Goal: Transaction & Acquisition: Book appointment/travel/reservation

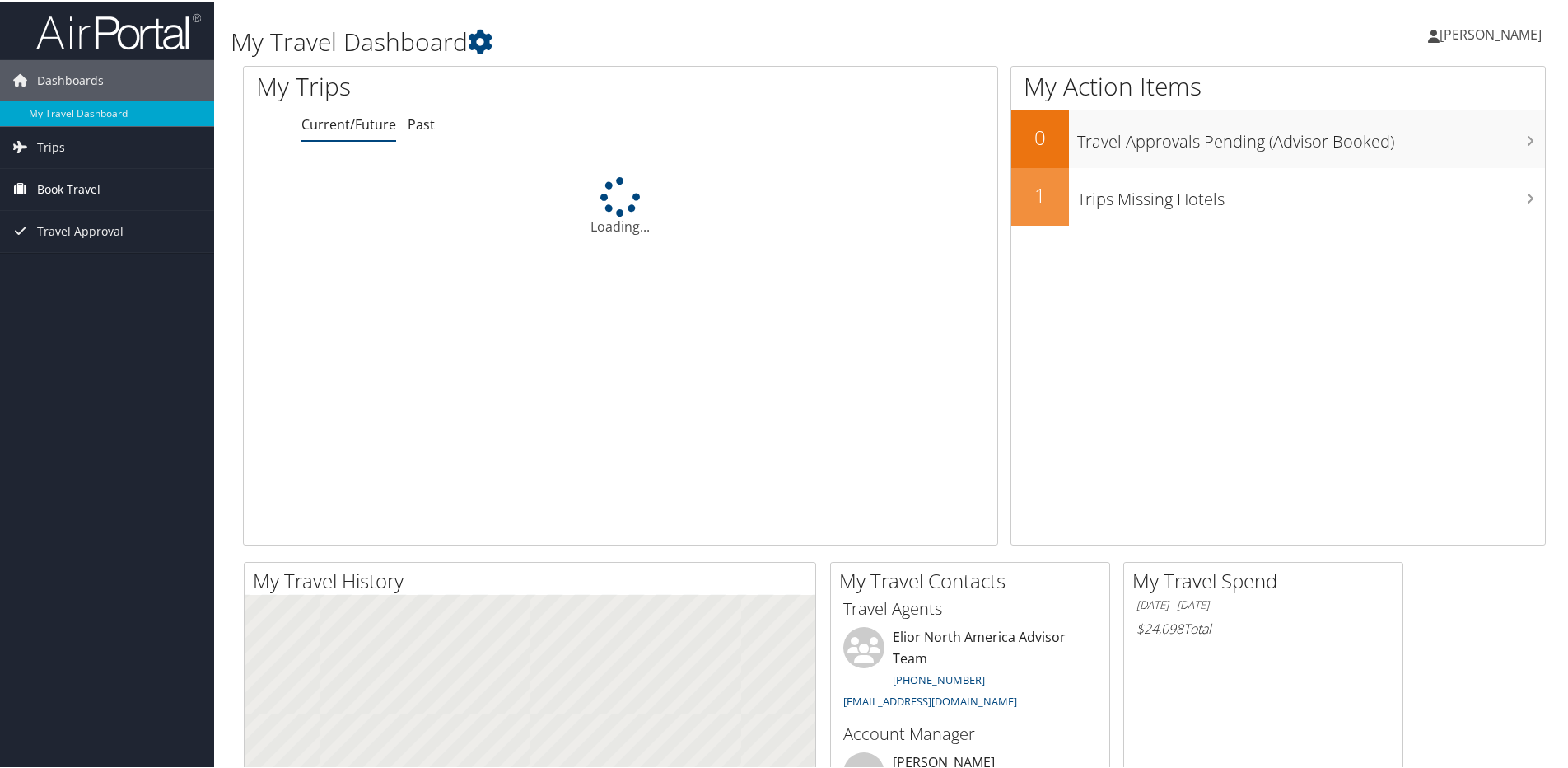
click at [60, 188] on span "Book Travel" at bounding box center [68, 188] width 63 height 41
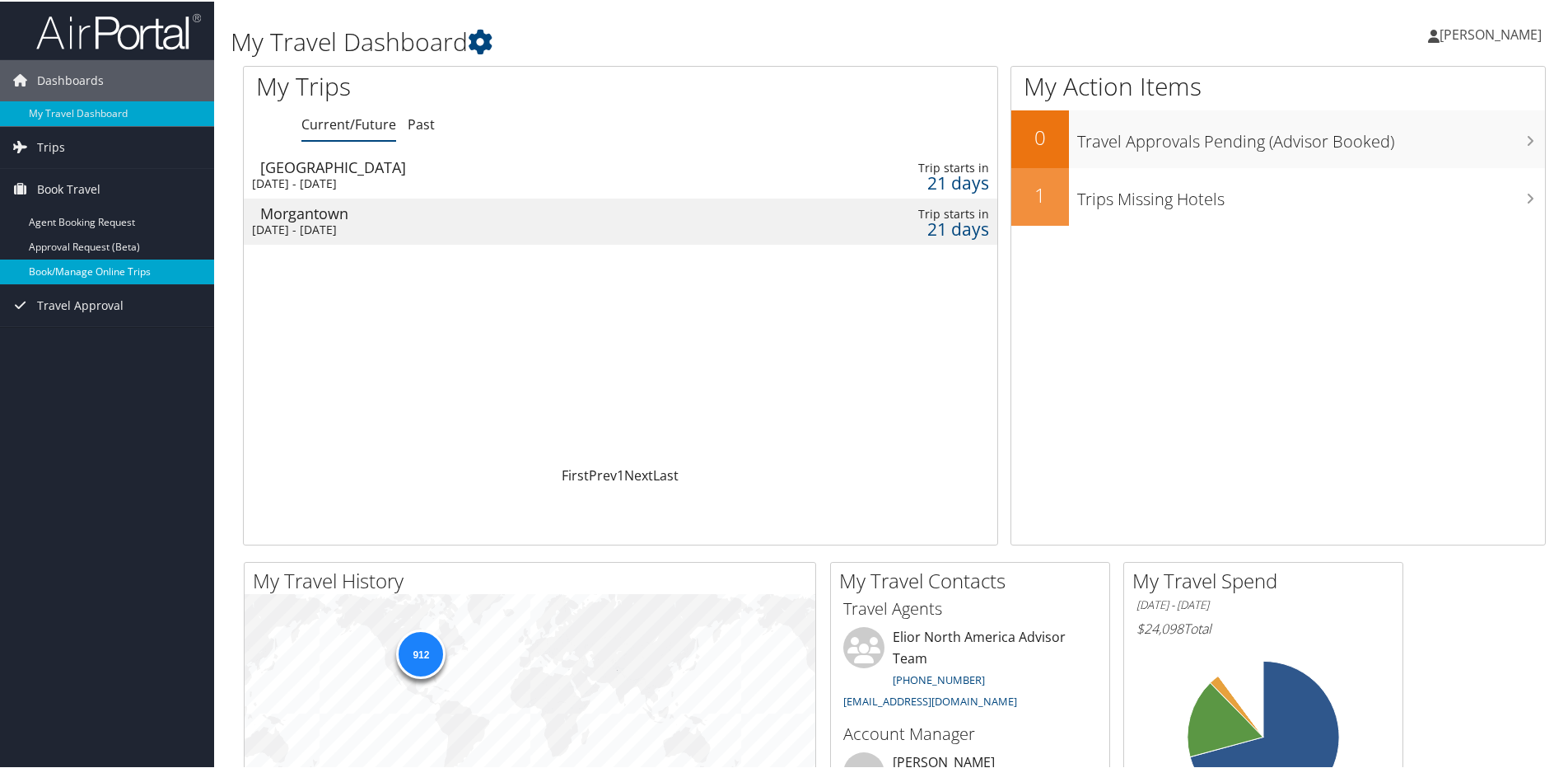
click at [90, 274] on link "Book/Manage Online Trips" at bounding box center [107, 269] width 214 height 24
